Goal: Check status: Check status

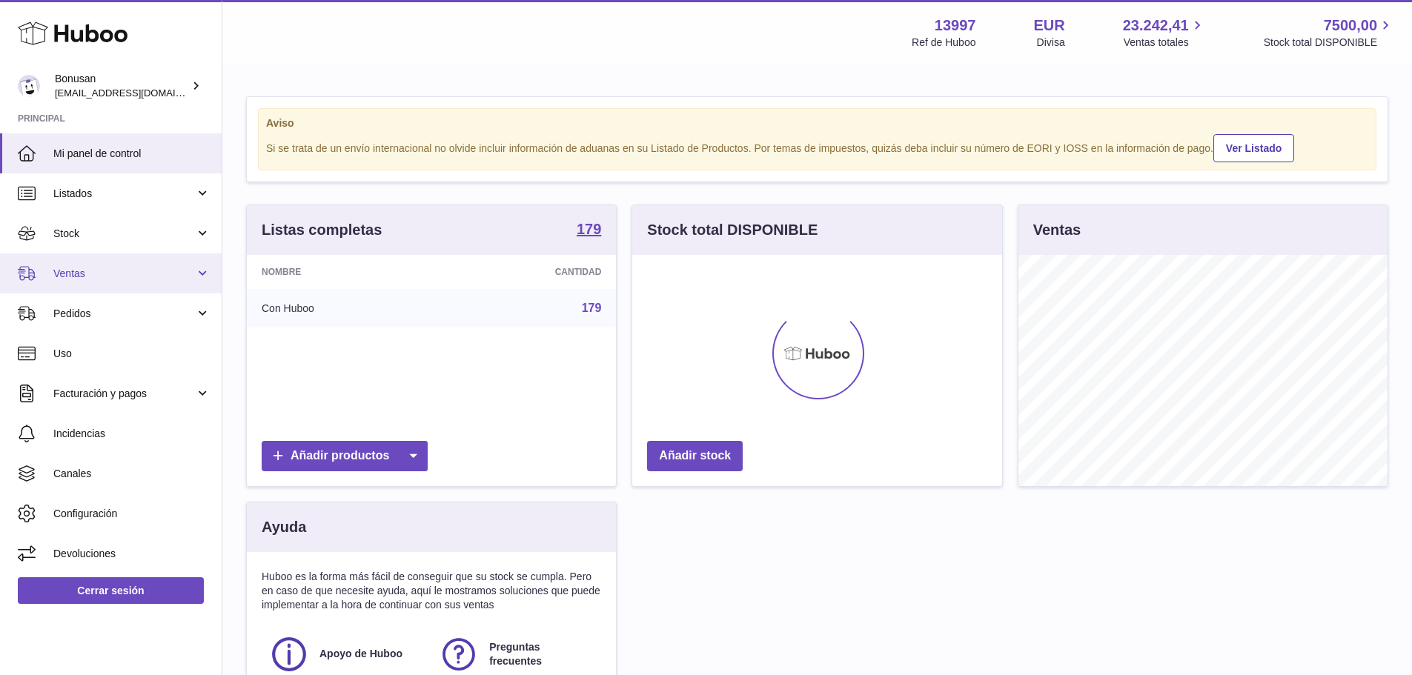
scroll to position [231, 370]
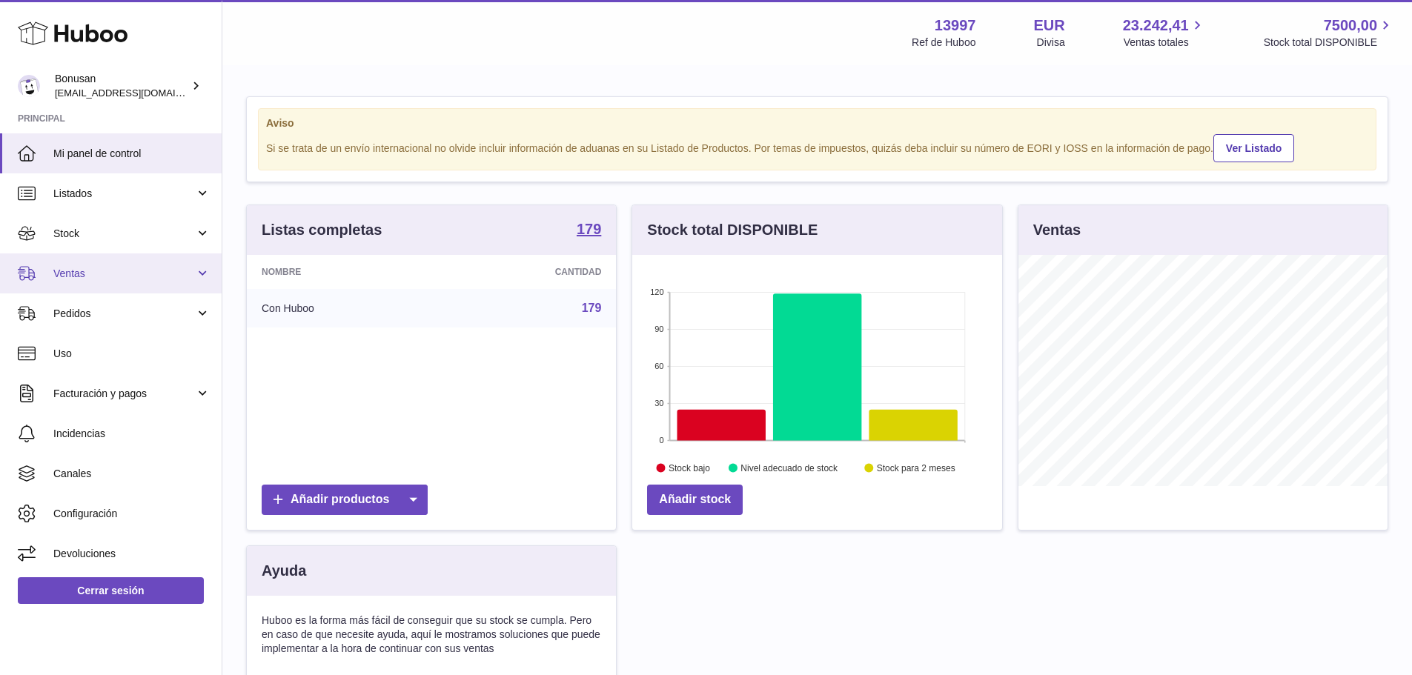
click at [102, 277] on span "Ventas" at bounding box center [124, 274] width 142 height 14
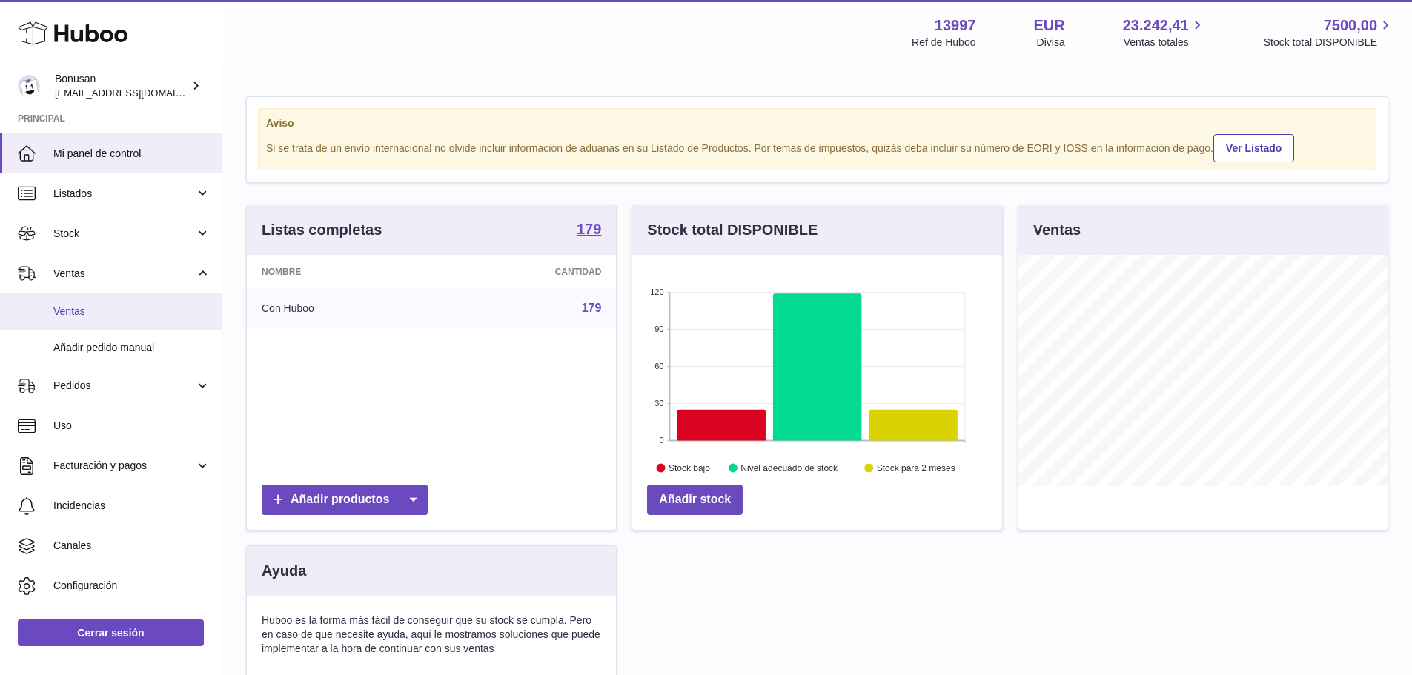
click at [98, 310] on span "Ventas" at bounding box center [131, 312] width 157 height 14
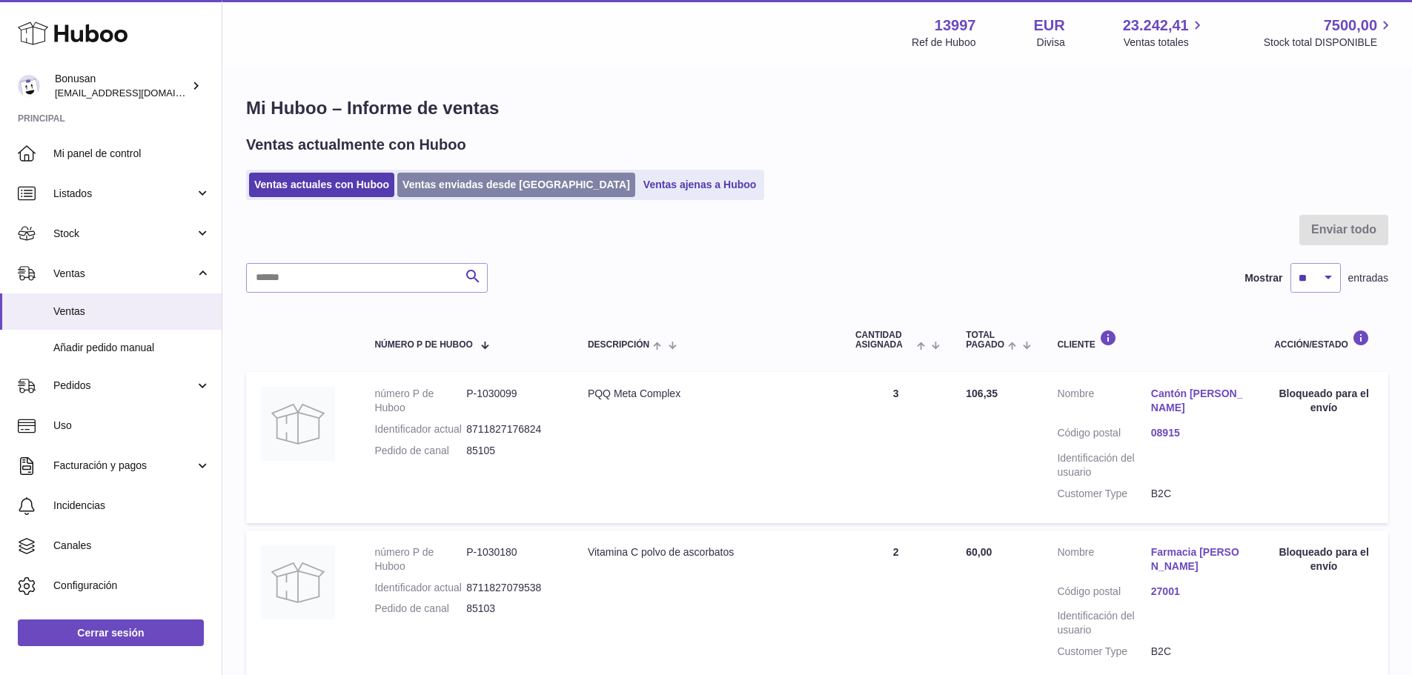
click at [461, 193] on link "Ventas enviadas desde [GEOGRAPHIC_DATA]" at bounding box center [516, 185] width 238 height 24
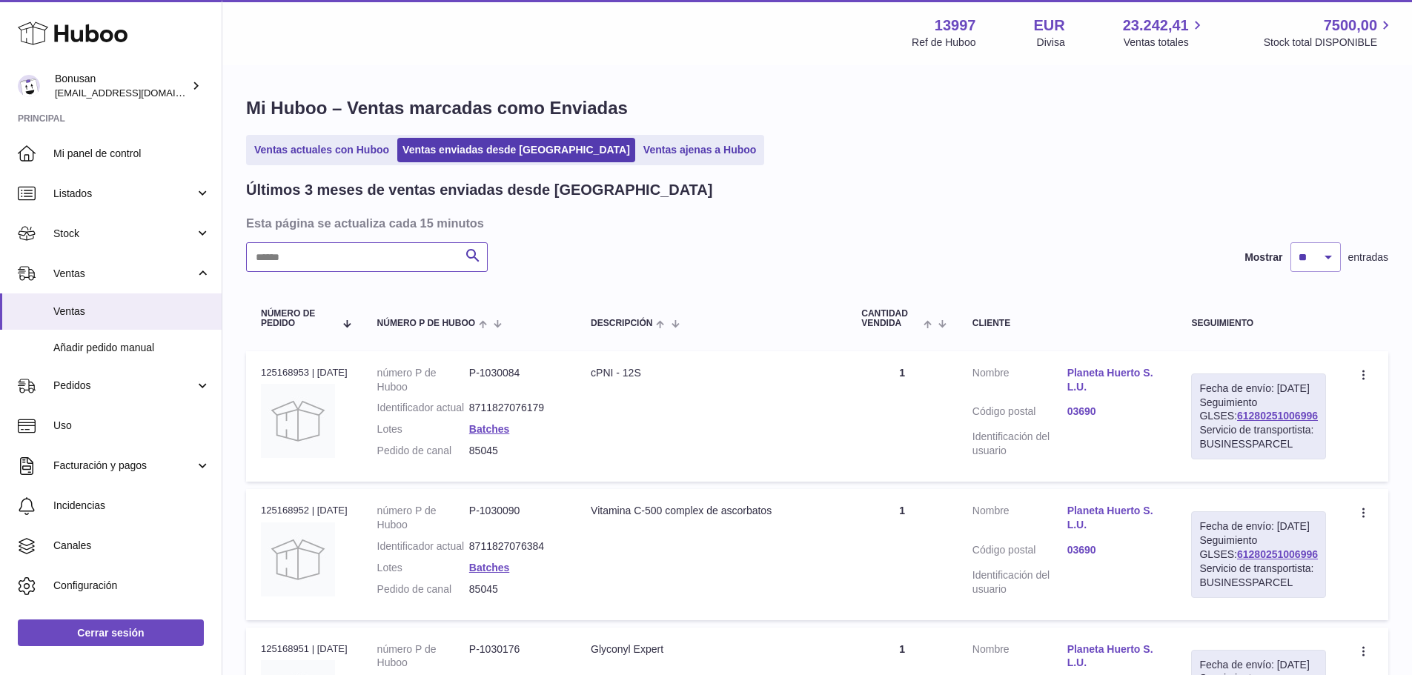
click at [362, 264] on input "text" at bounding box center [367, 257] width 242 height 30
paste input "*****"
drag, startPoint x: 1296, startPoint y: 431, endPoint x: 1206, endPoint y: 430, distance: 89.7
click at [1206, 430] on div "Fecha de envío: [DATE] Seguimiento GLSES: 61280247798052 Servicio de transporti…" at bounding box center [1258, 417] width 135 height 86
copy link "61280247798052"
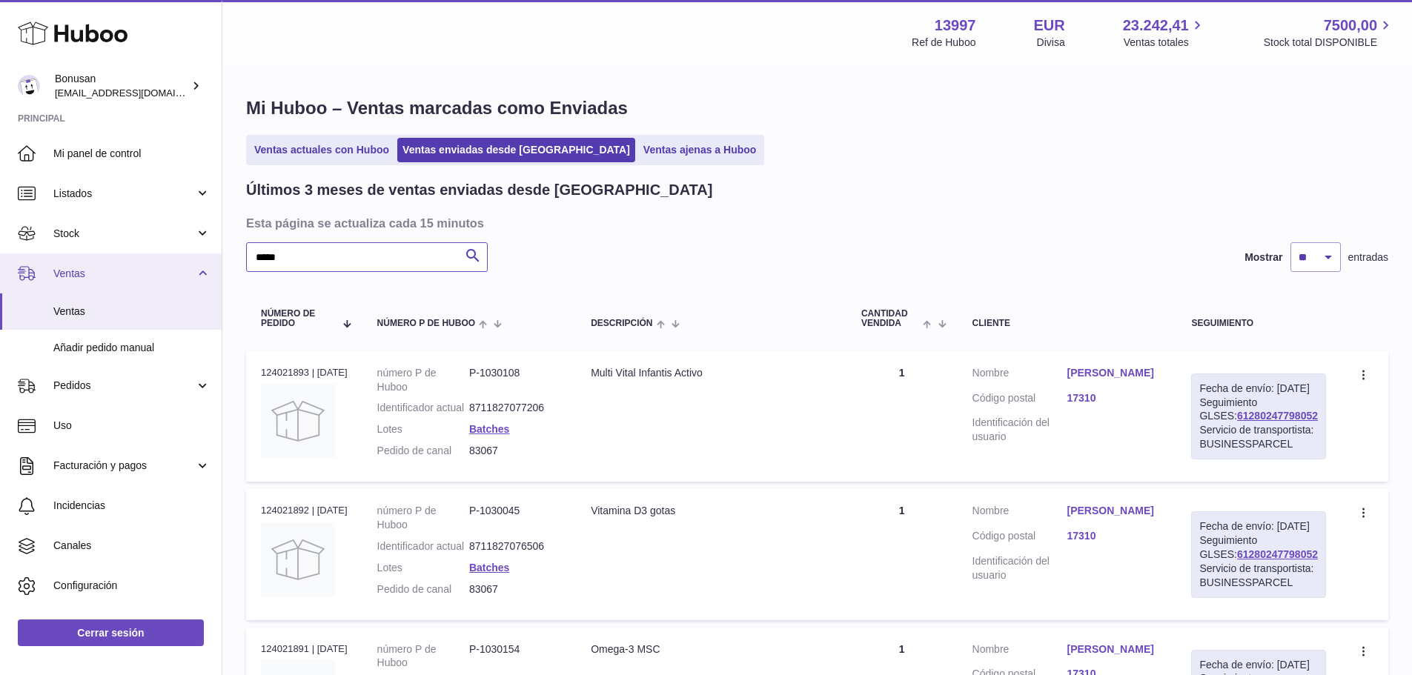
drag, startPoint x: 303, startPoint y: 253, endPoint x: 171, endPoint y: 274, distance: 133.6
click at [171, 272] on div "Huboo Bonusan [EMAIL_ADDRESS][DOMAIN_NAME] Principal Mi panel de control Listad…" at bounding box center [706, 441] width 1412 height 883
paste input "text"
drag, startPoint x: 1303, startPoint y: 431, endPoint x: 1213, endPoint y: 430, distance: 89.7
click at [1213, 430] on div "Fecha de envío: [DATE] Seguimiento GLSES: 61280250196538 Servicio de transporti…" at bounding box center [1258, 417] width 135 height 86
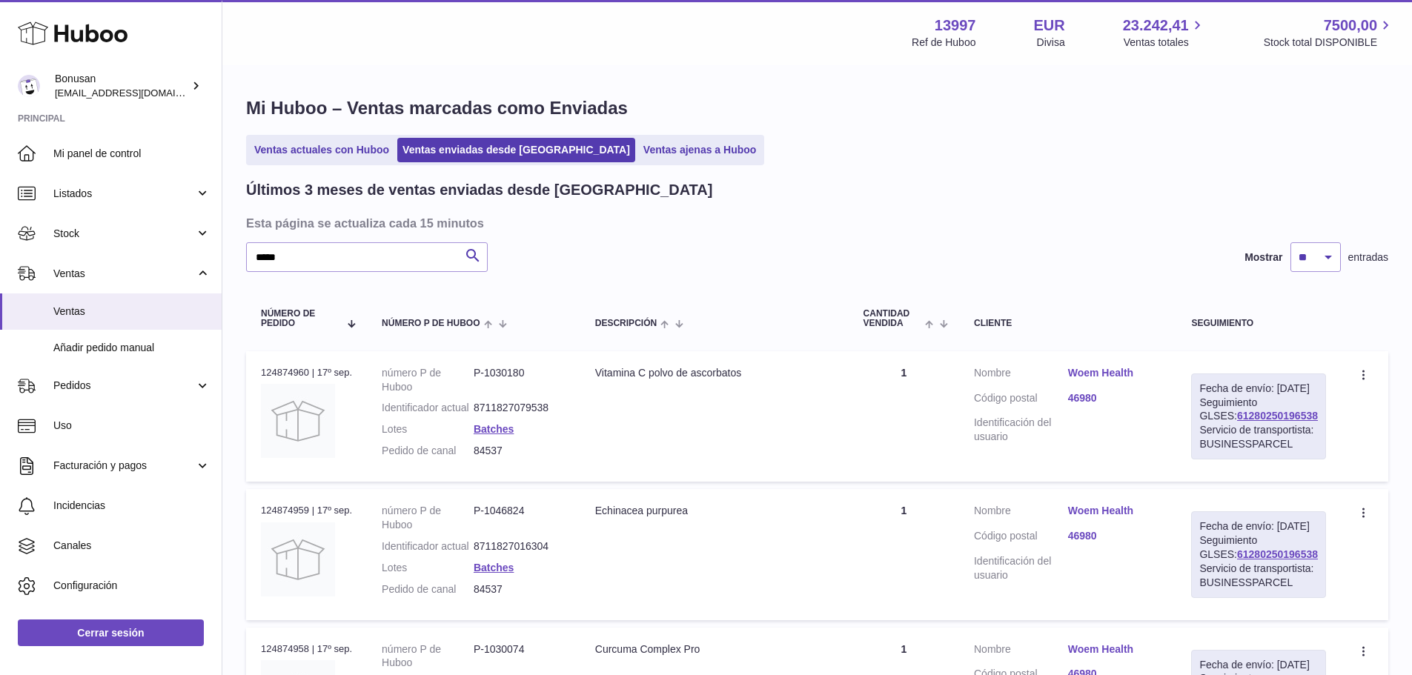
copy link "61280250196538"
paste input "text"
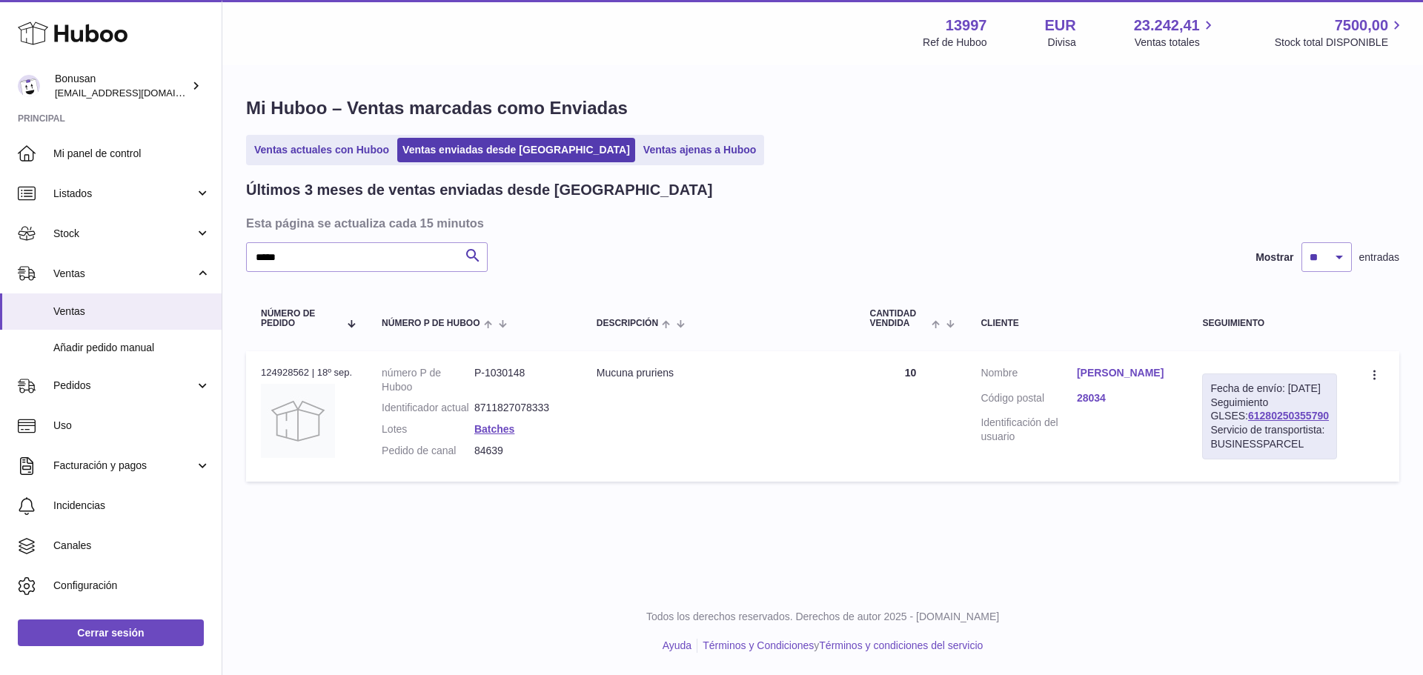
drag, startPoint x: 1312, startPoint y: 431, endPoint x: 1210, endPoint y: 436, distance: 102.4
click at [1210, 436] on div "Fecha de envío: [DATE] Seguimiento GLSES: 61280250355790 Servicio de transporti…" at bounding box center [1269, 417] width 135 height 86
copy link "61280250355790"
drag, startPoint x: 188, startPoint y: 265, endPoint x: 171, endPoint y: 271, distance: 17.4
click at [171, 268] on div "Huboo Bonusan [EMAIL_ADDRESS][DOMAIN_NAME] Principal Mi panel de control Listad…" at bounding box center [711, 337] width 1423 height 675
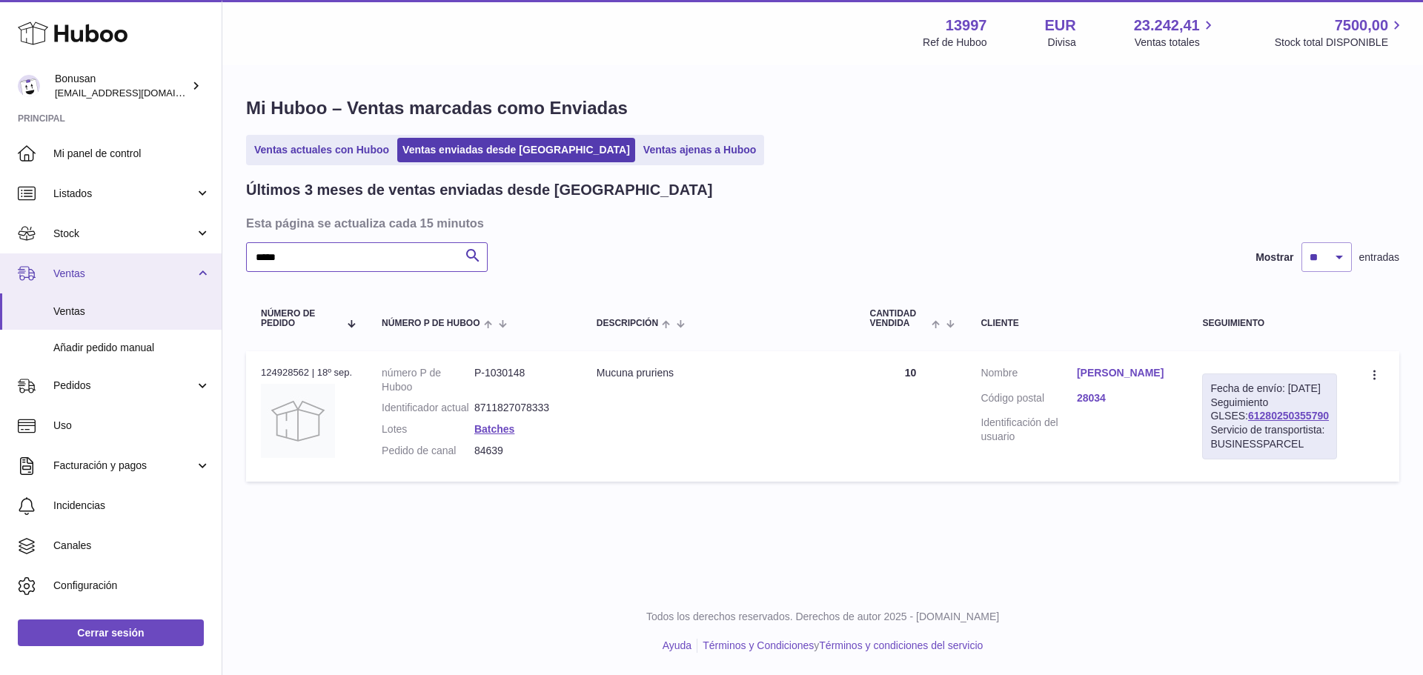
paste input "text"
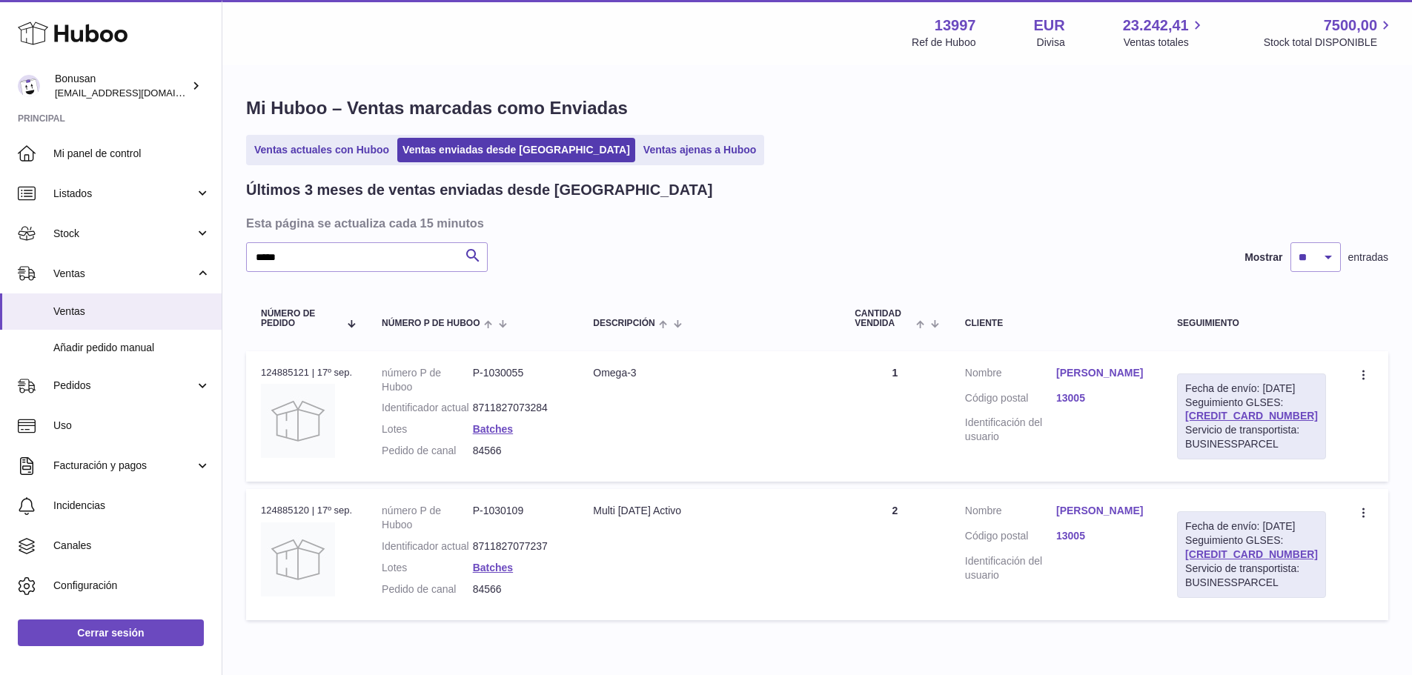
drag, startPoint x: 1290, startPoint y: 428, endPoint x: 1208, endPoint y: 427, distance: 82.3
click at [1208, 427] on div "Fecha de envío: [DATE] Seguimiento GLSES: [CREDIT_CARD_NUMBER] Servicio de tran…" at bounding box center [1251, 417] width 149 height 86
copy link "[CREDIT_CARD_NUMBER]"
drag, startPoint x: 288, startPoint y: 255, endPoint x: 240, endPoint y: 259, distance: 48.3
click at [233, 253] on div "Mi Huboo – Ventas marcadas como Enviadas Ventas actuales con Huboo Ventas envia…" at bounding box center [817, 362] width 1190 height 591
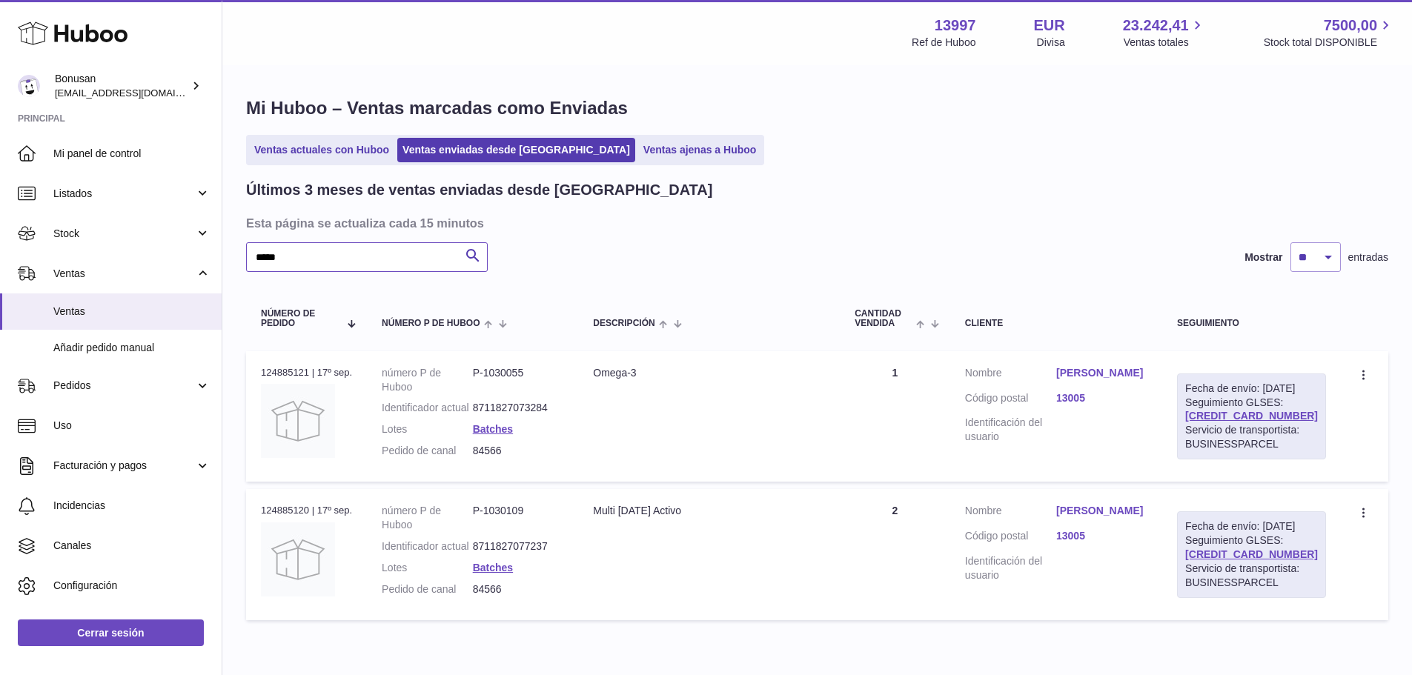
paste input "text"
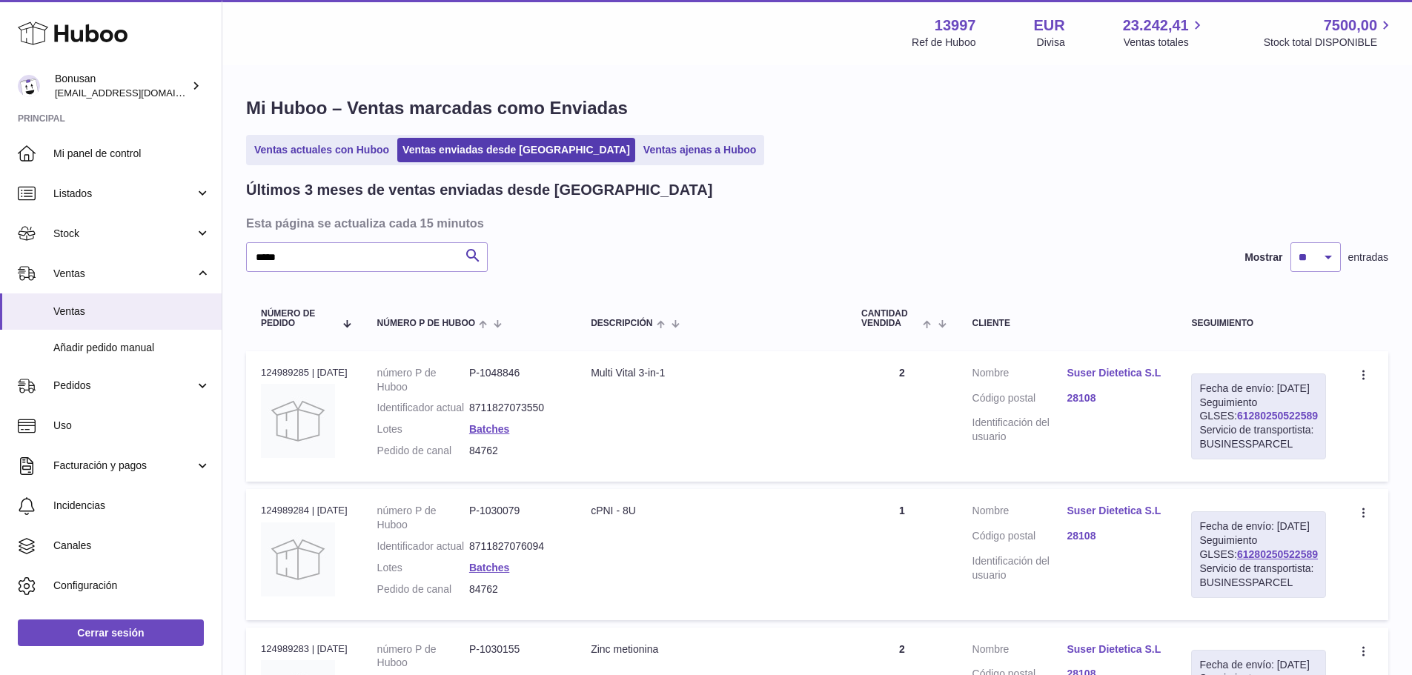
drag, startPoint x: 1308, startPoint y: 428, endPoint x: 1216, endPoint y: 428, distance: 92.6
click at [1216, 428] on div "Fecha de envío: [DATE] Seguimiento GLSES: 61280250522589 Servicio de transporti…" at bounding box center [1258, 417] width 135 height 86
copy link "61280250522589"
drag, startPoint x: 236, startPoint y: 233, endPoint x: 266, endPoint y: 253, distance: 36.0
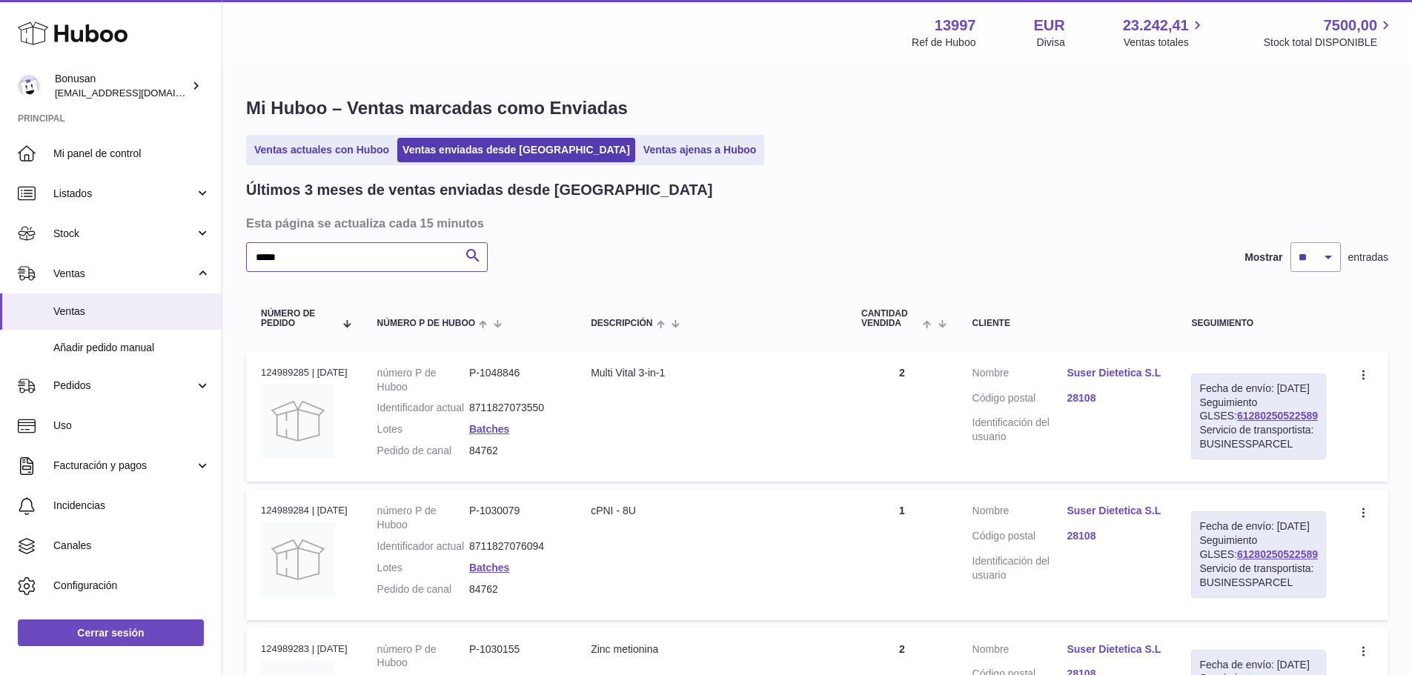
paste input "text"
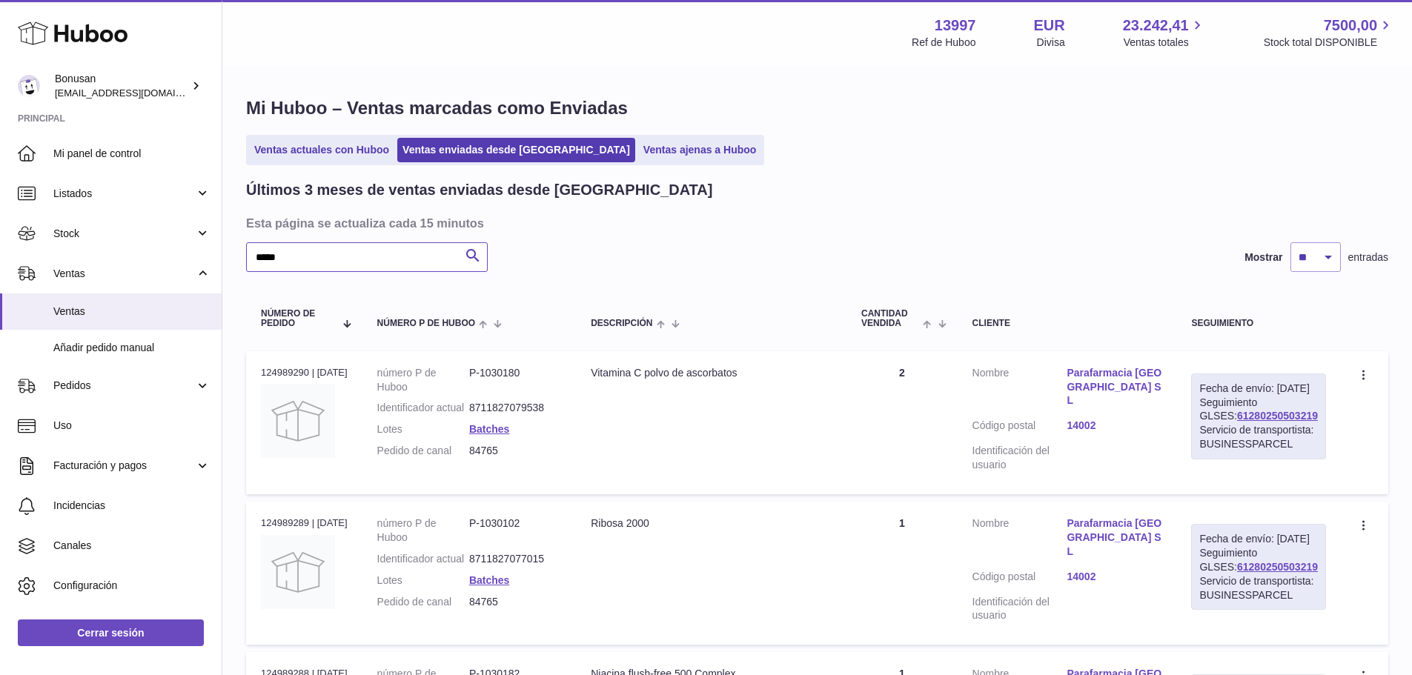
type input "*****"
drag, startPoint x: 1307, startPoint y: 429, endPoint x: 1213, endPoint y: 431, distance: 94.9
click at [1213, 431] on div "Fecha de envío: [DATE] Seguimiento GLSES: 61280250503219 Servicio de transporti…" at bounding box center [1258, 417] width 135 height 86
copy link "61280250503219"
